Goal: Find contact information: Find contact information

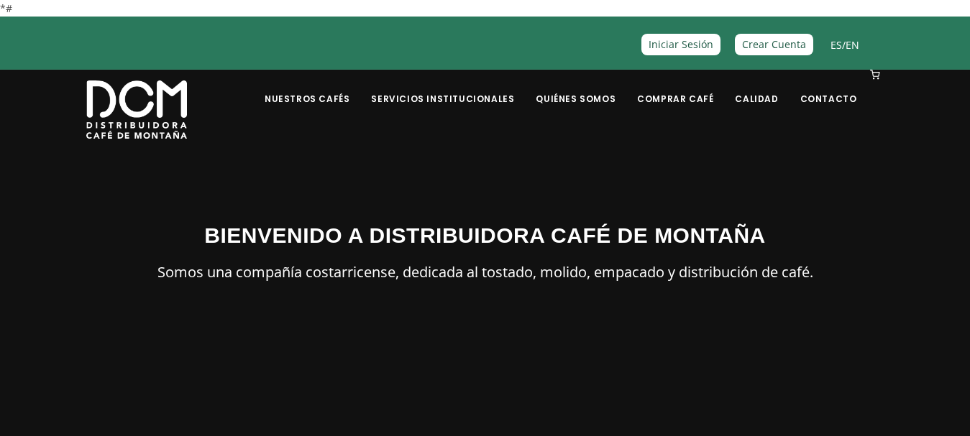
click at [822, 96] on link "Contacto" at bounding box center [828, 88] width 74 height 34
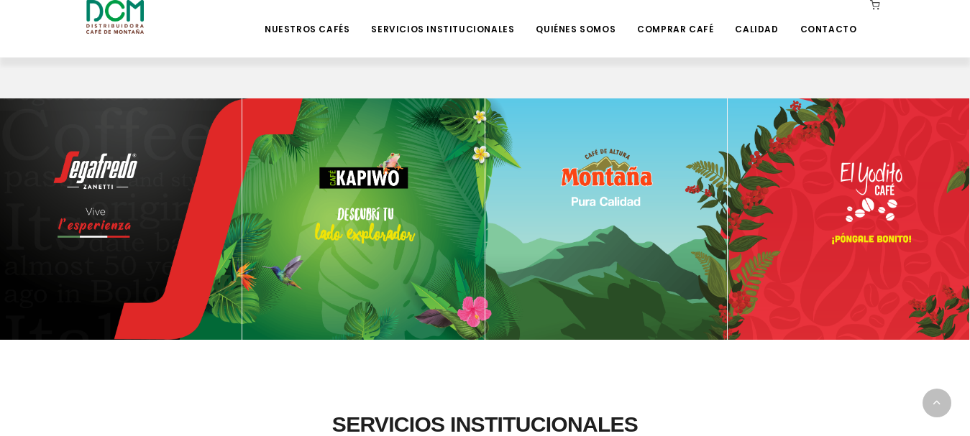
scroll to position [575, 0]
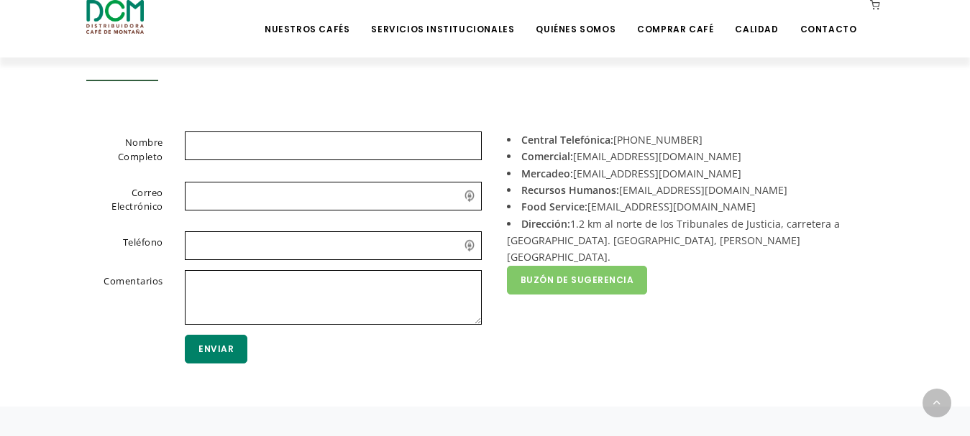
scroll to position [359, 0]
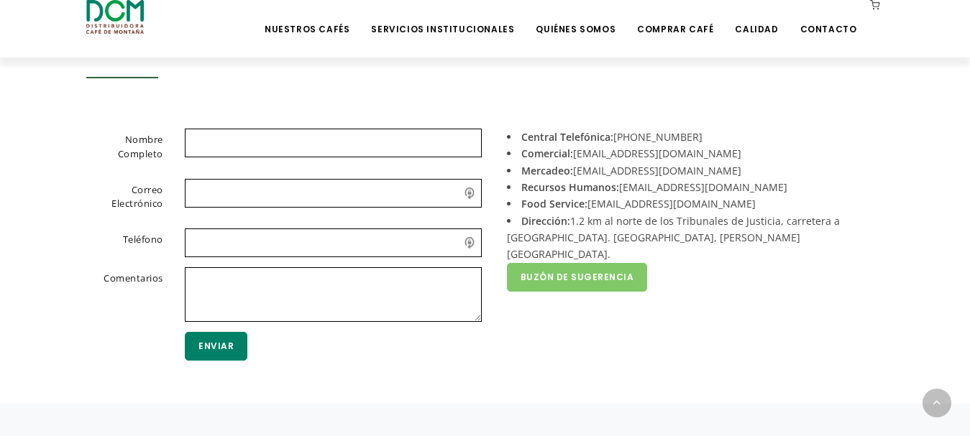
click at [732, 185] on li "Recursos Humanos: [EMAIL_ADDRESS][DOMAIN_NAME]" at bounding box center [690, 187] width 367 height 17
drag, startPoint x: 726, startPoint y: 187, endPoint x: 621, endPoint y: 191, distance: 105.0
click at [621, 191] on li "Recursos Humanos: reclutamiento@dcm.cr" at bounding box center [690, 187] width 367 height 17
copy li "reclutamiento@dcm.cr"
